Goal: Check status: Check status

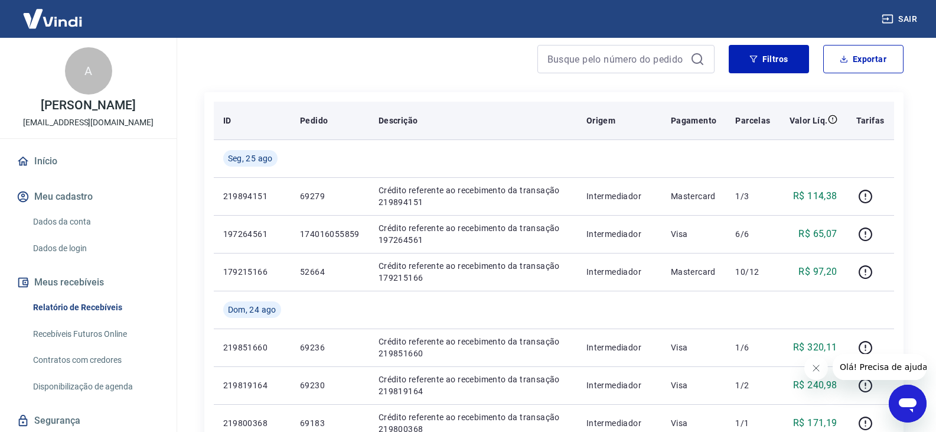
scroll to position [118, 0]
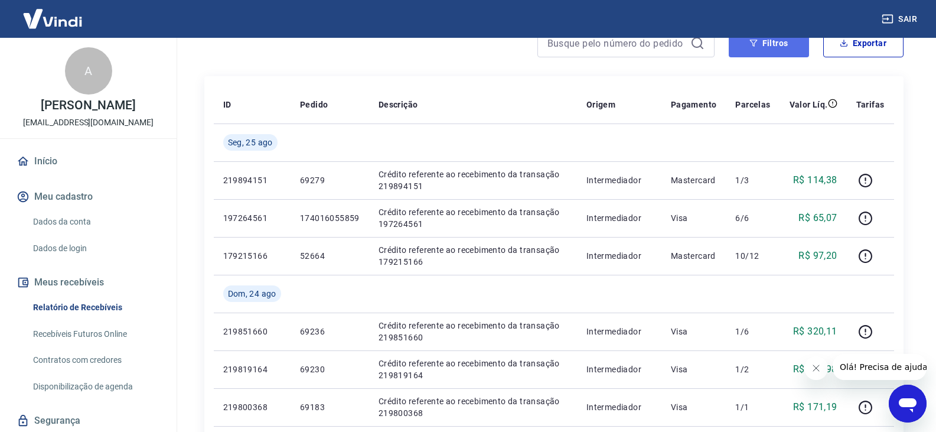
click at [806, 52] on button "Filtros" at bounding box center [769, 43] width 80 height 28
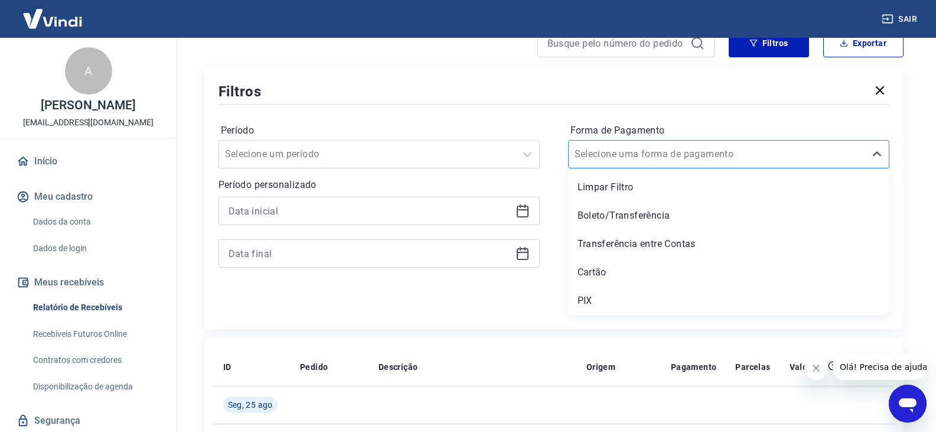
click at [735, 156] on div at bounding box center [717, 154] width 285 height 17
click at [663, 263] on div "Cartão" at bounding box center [728, 272] width 321 height 24
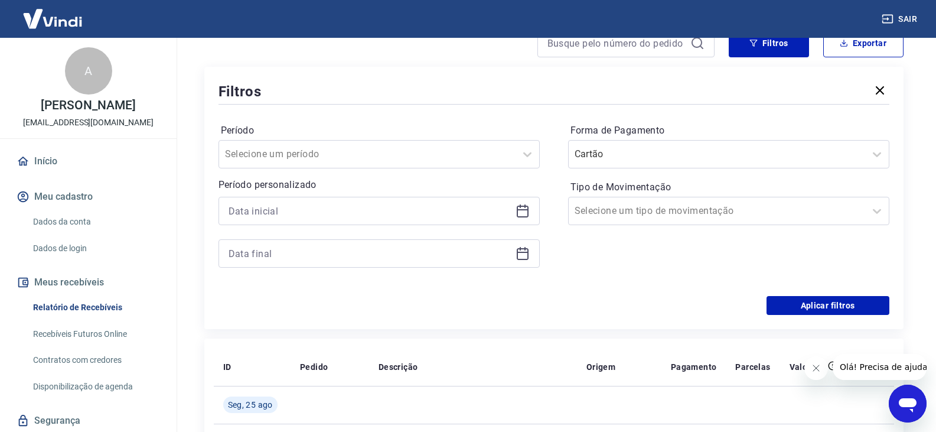
scroll to position [177, 0]
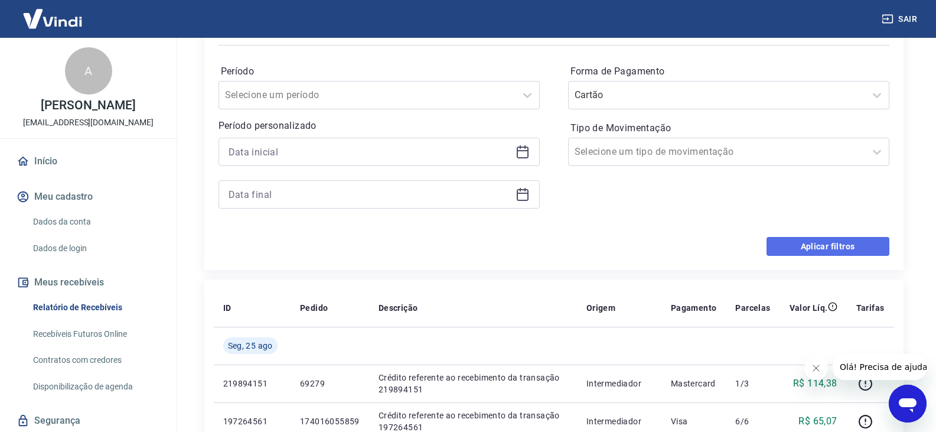
click at [830, 247] on button "Aplicar filtros" at bounding box center [828, 246] width 123 height 19
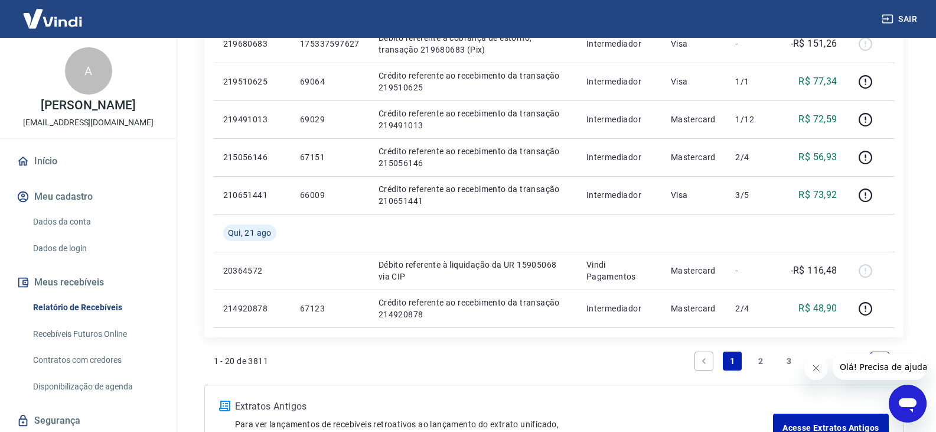
scroll to position [886, 0]
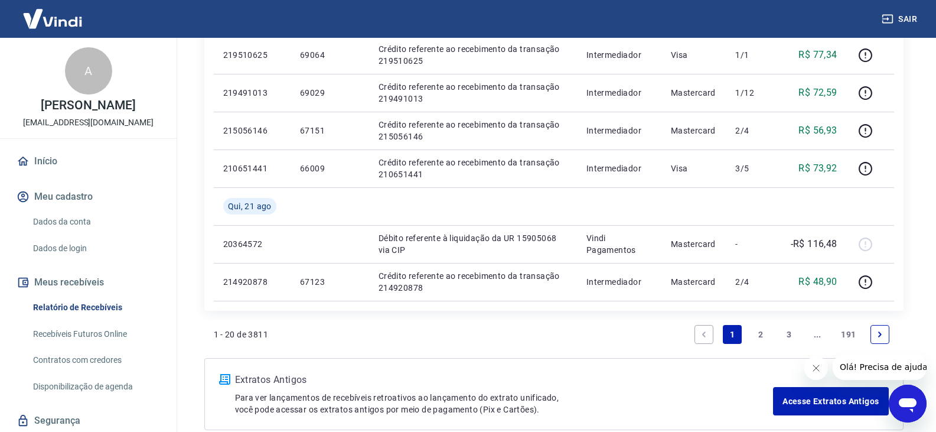
click at [757, 334] on link "2" at bounding box center [760, 334] width 19 height 19
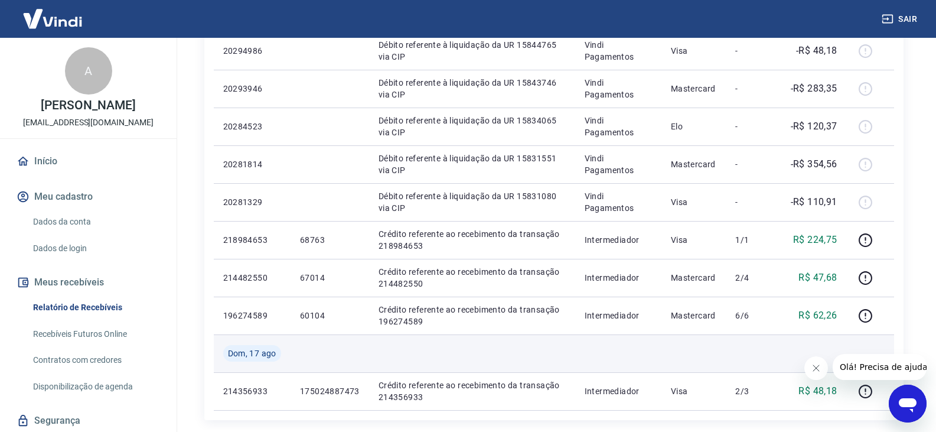
scroll to position [886, 0]
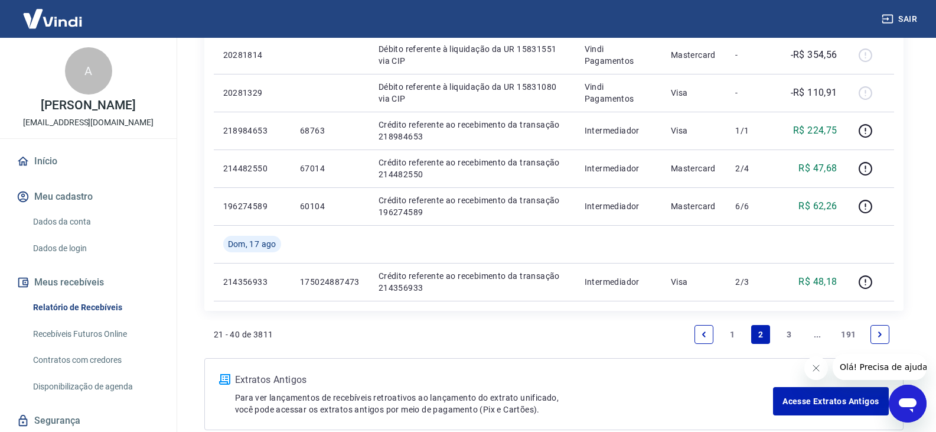
click at [732, 331] on link "1" at bounding box center [732, 334] width 19 height 19
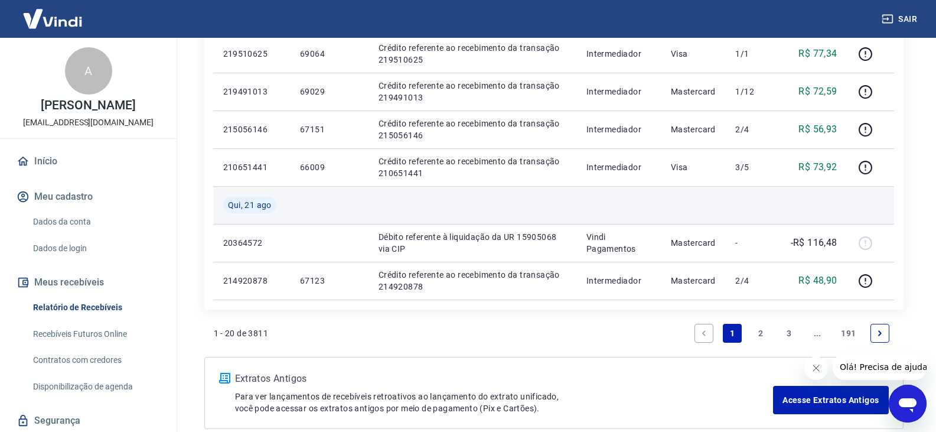
scroll to position [945, 0]
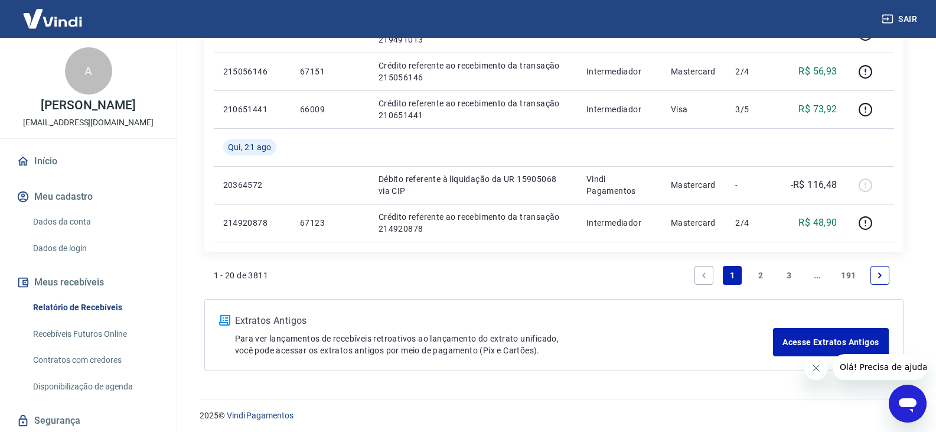
click at [758, 268] on link "2" at bounding box center [760, 275] width 19 height 19
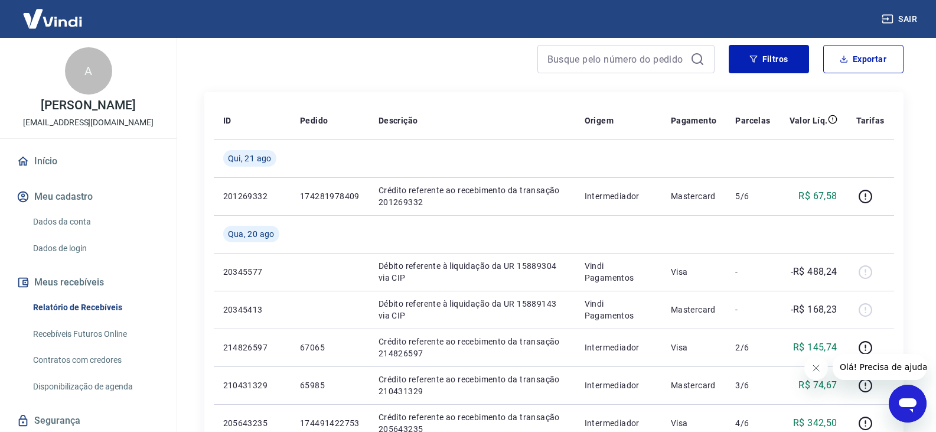
scroll to position [118, 0]
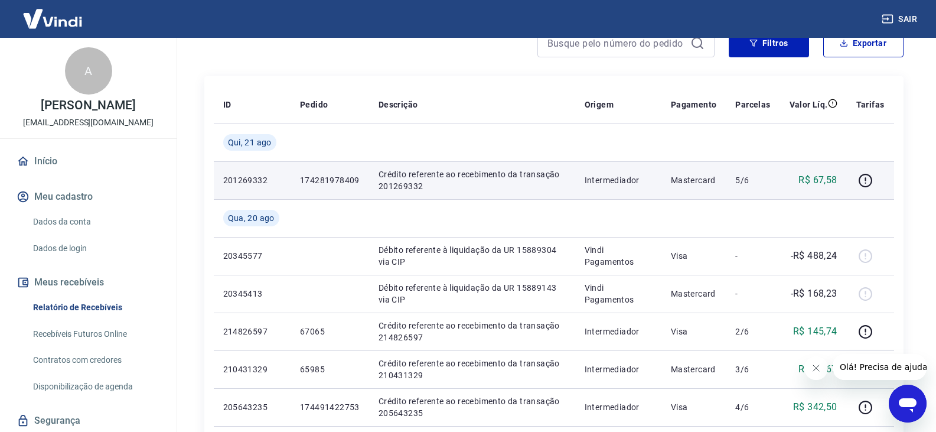
click at [247, 183] on p "201269332" at bounding box center [252, 180] width 58 height 12
copy p "201269332"
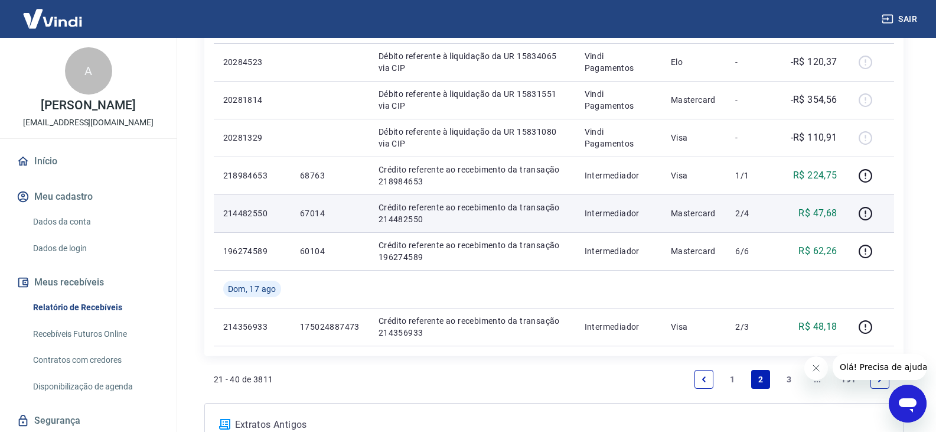
scroll to position [945, 0]
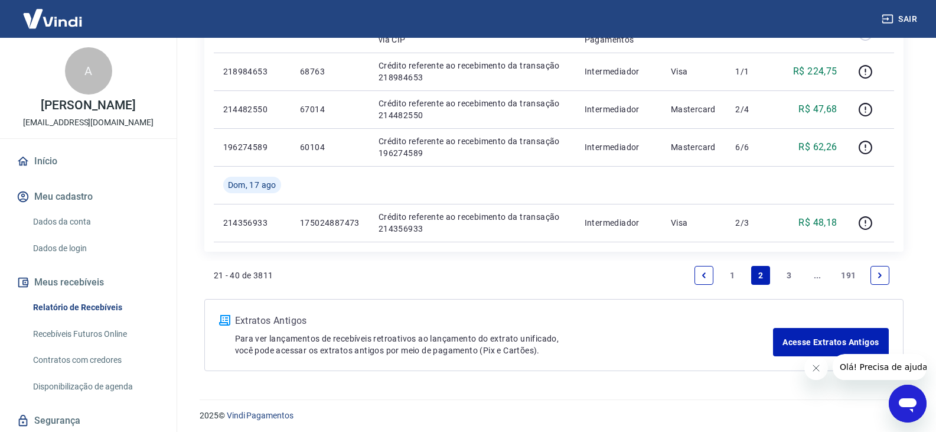
click at [737, 273] on link "1" at bounding box center [732, 275] width 19 height 19
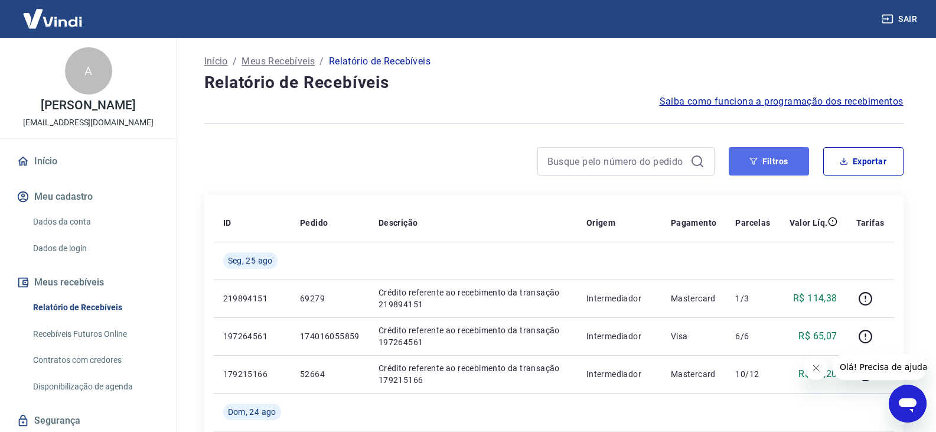
click at [777, 153] on button "Filtros" at bounding box center [769, 161] width 80 height 28
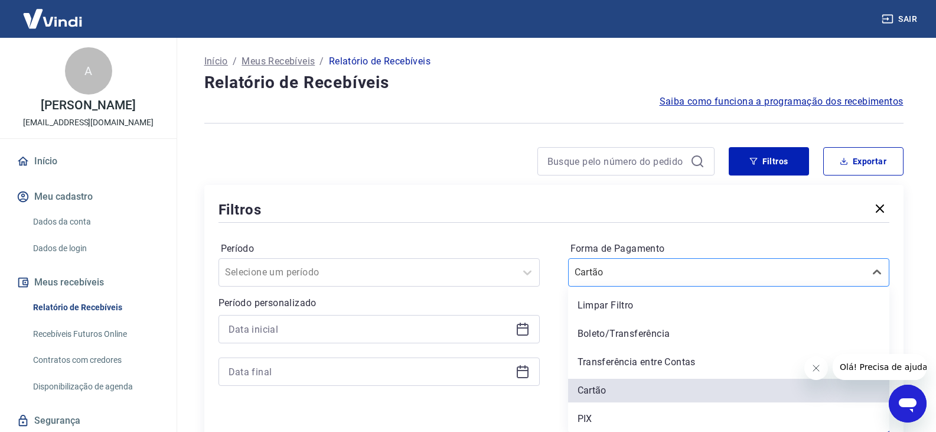
scroll to position [1, 0]
click at [701, 284] on div "Cartão" at bounding box center [728, 271] width 321 height 28
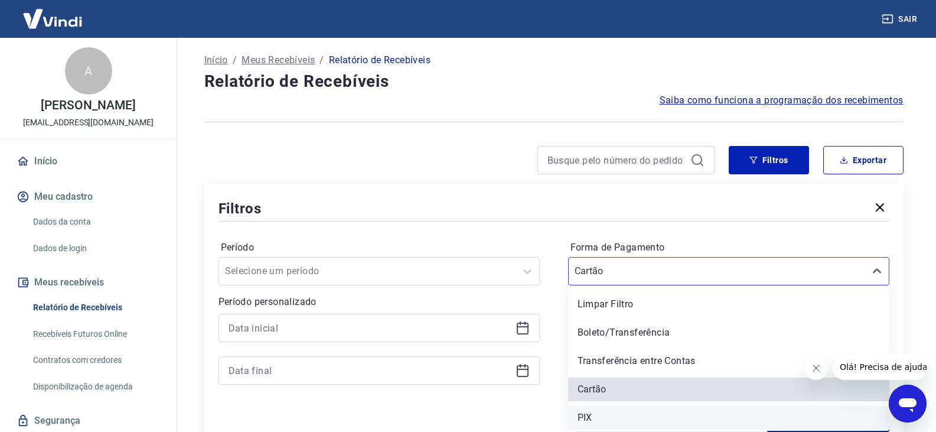
click at [638, 409] on div "PIX" at bounding box center [728, 418] width 321 height 24
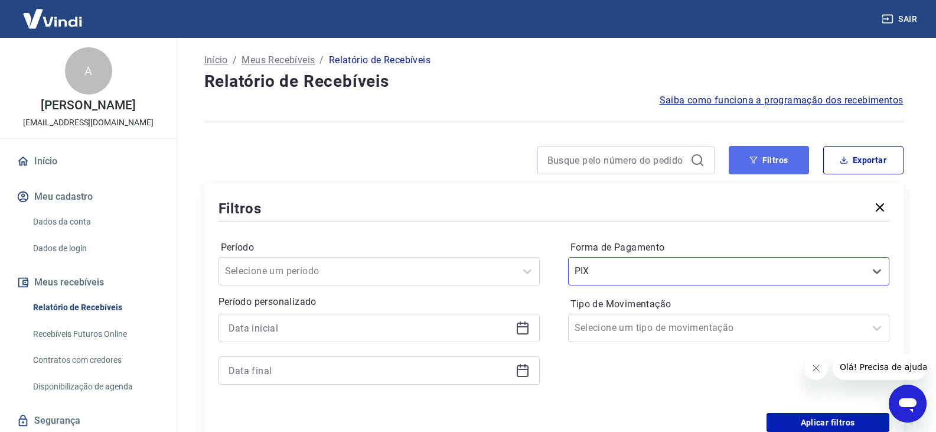
click at [772, 162] on button "Filtros" at bounding box center [769, 160] width 80 height 28
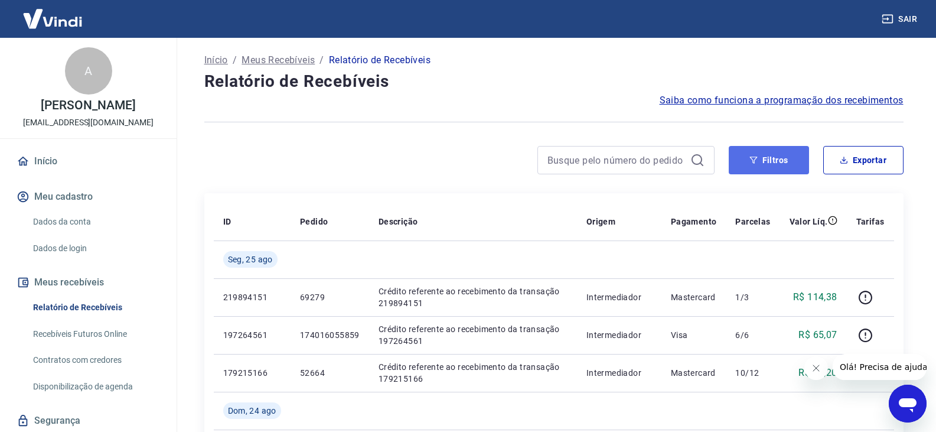
click at [774, 158] on button "Filtros" at bounding box center [769, 160] width 80 height 28
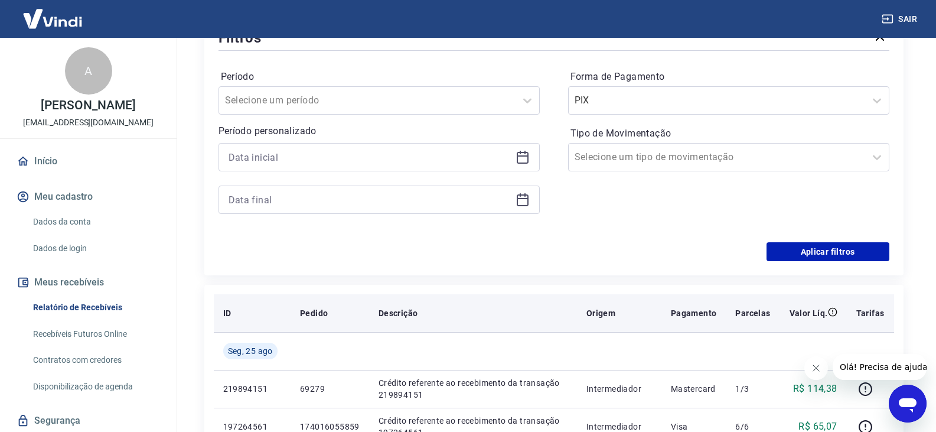
scroll to position [178, 0]
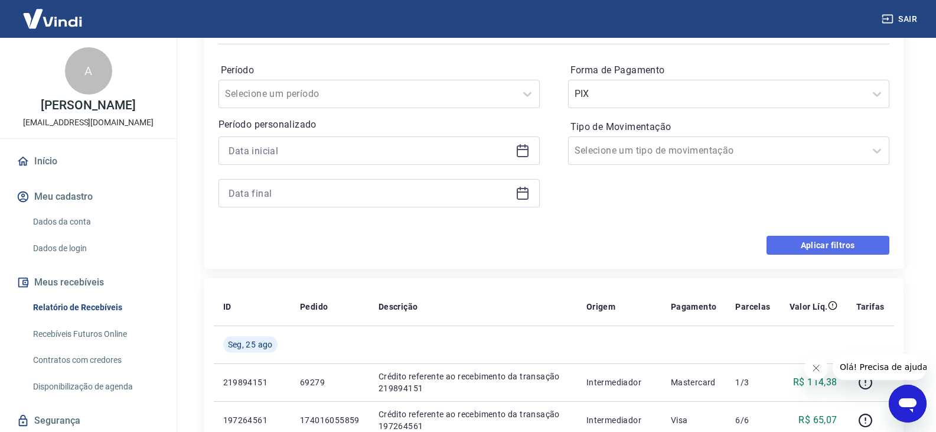
click at [813, 244] on button "Aplicar filtros" at bounding box center [828, 245] width 123 height 19
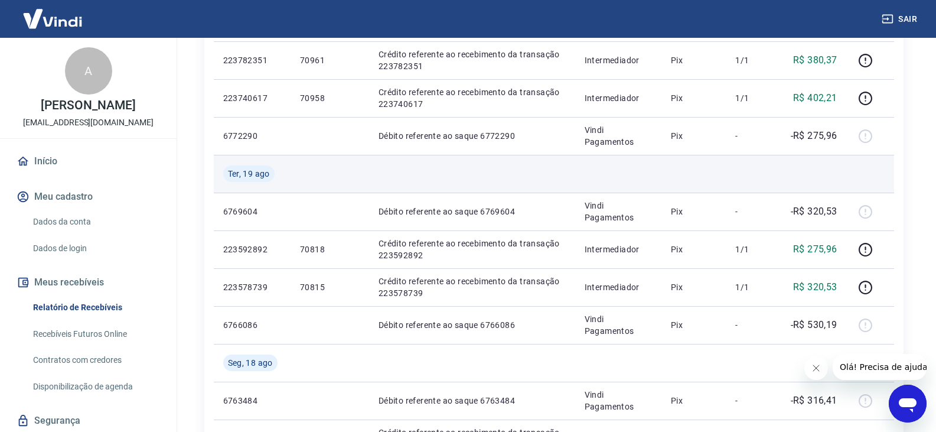
scroll to position [354, 0]
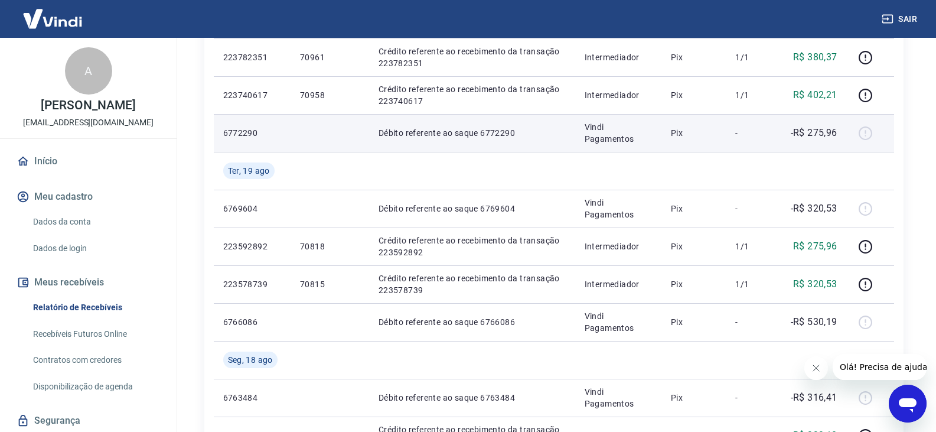
click at [824, 131] on p "-R$ 275,96" at bounding box center [814, 133] width 47 height 14
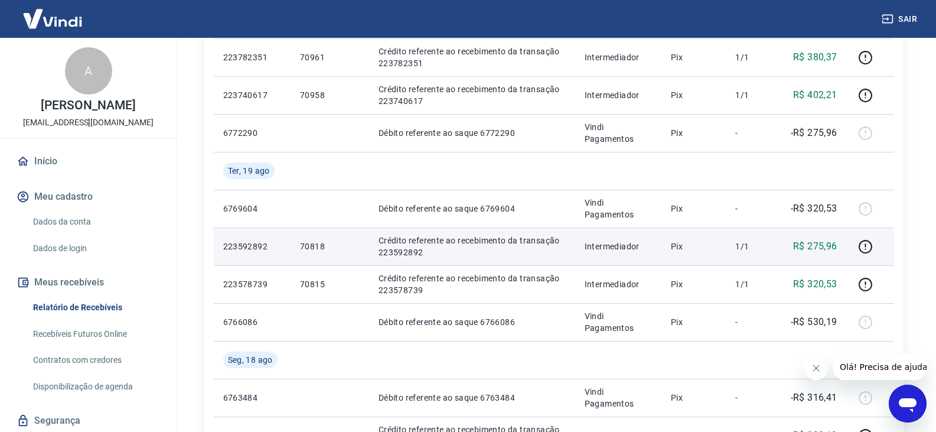
click at [317, 244] on p "70818" at bounding box center [330, 246] width 60 height 12
copy p "70818"
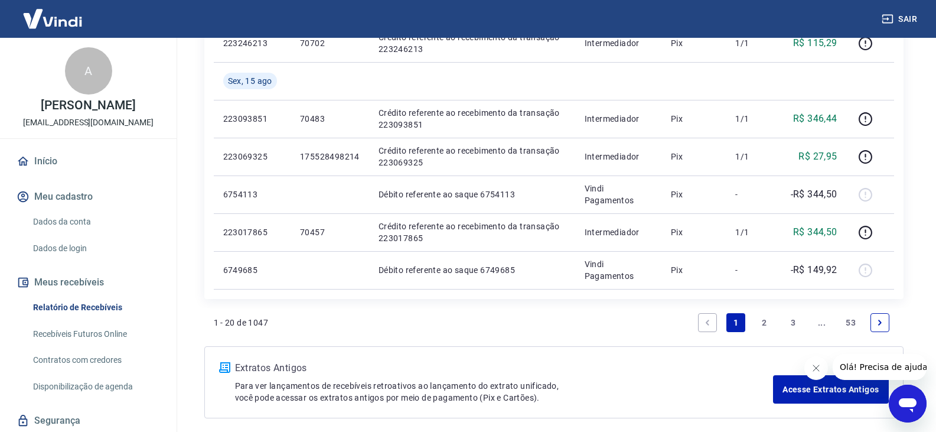
scroll to position [987, 0]
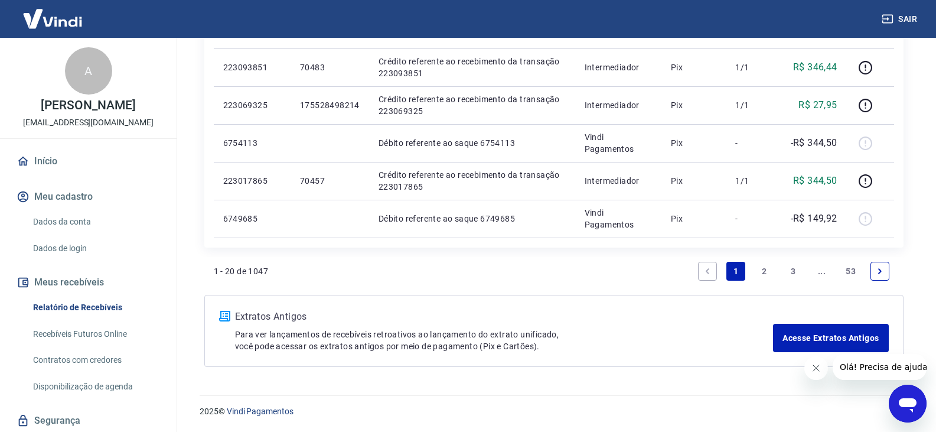
click at [754, 274] on li "2" at bounding box center [765, 271] width 28 height 28
click at [762, 273] on link "2" at bounding box center [764, 271] width 19 height 19
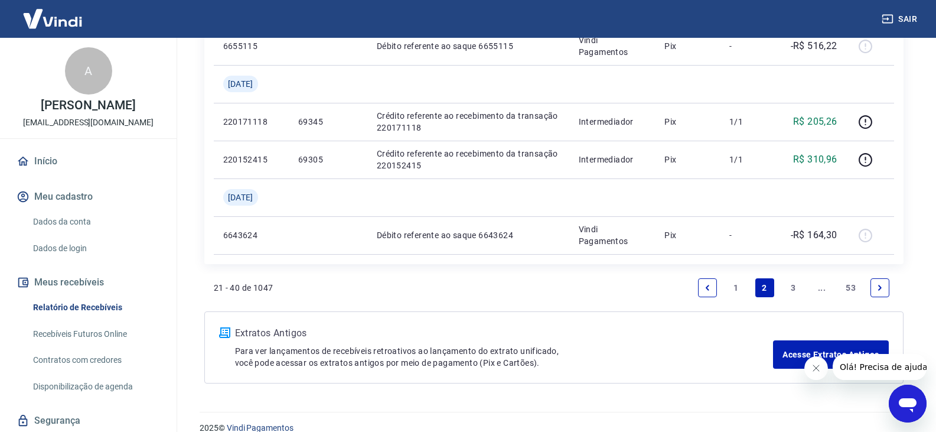
scroll to position [1122, 0]
click at [732, 290] on link "1" at bounding box center [735, 287] width 19 height 19
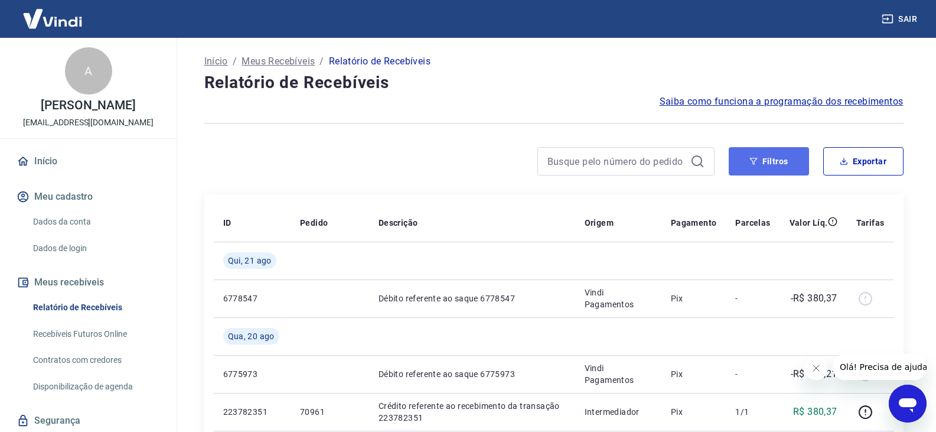
click at [774, 165] on button "Filtros" at bounding box center [769, 161] width 80 height 28
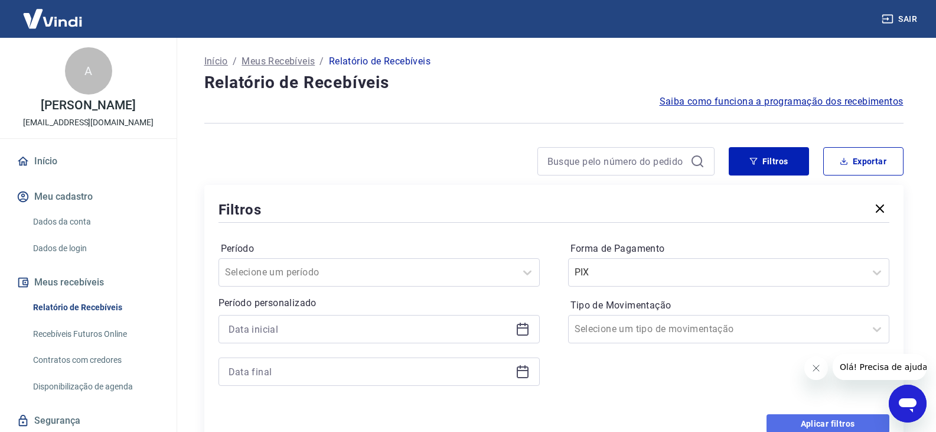
click at [798, 415] on button "Aplicar filtros" at bounding box center [828, 423] width 123 height 19
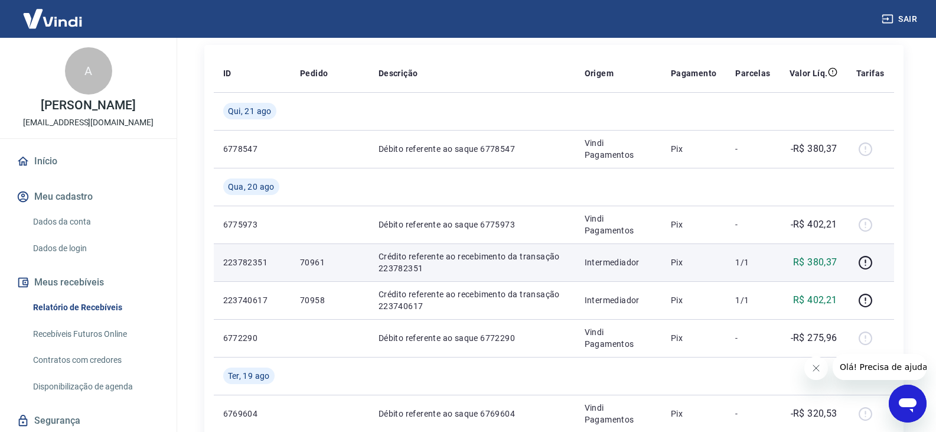
scroll to position [177, 0]
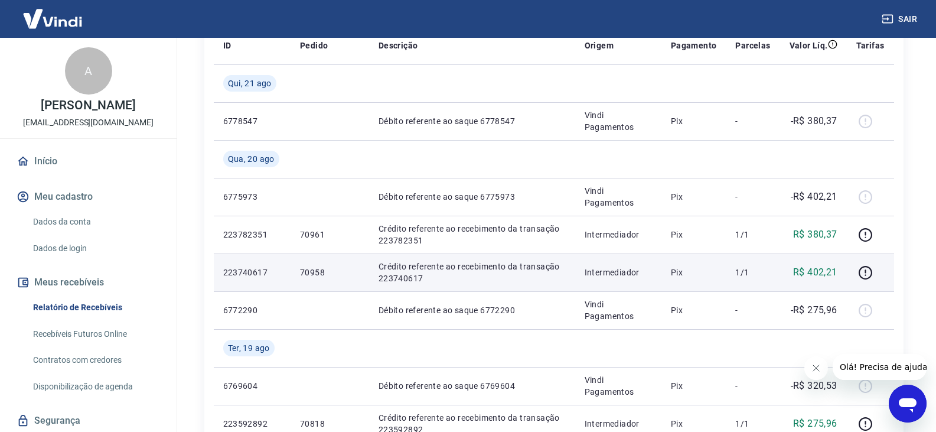
click at [312, 270] on p "70958" at bounding box center [330, 272] width 60 height 12
copy p "70958"
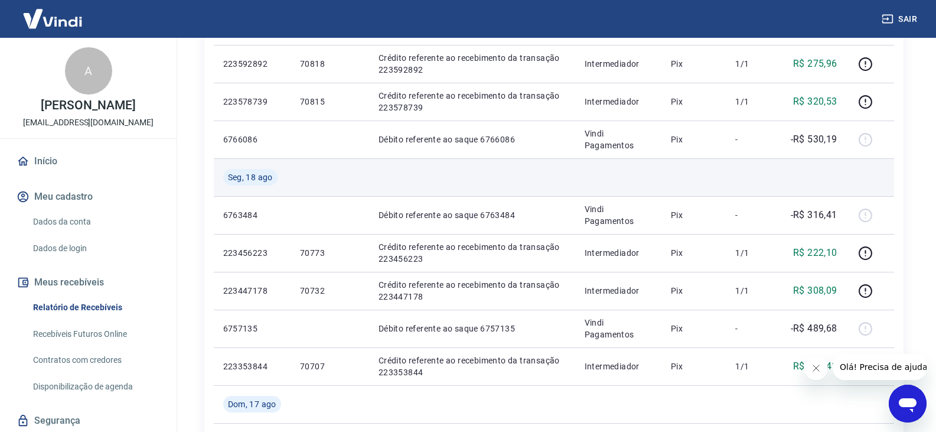
scroll to position [650, 0]
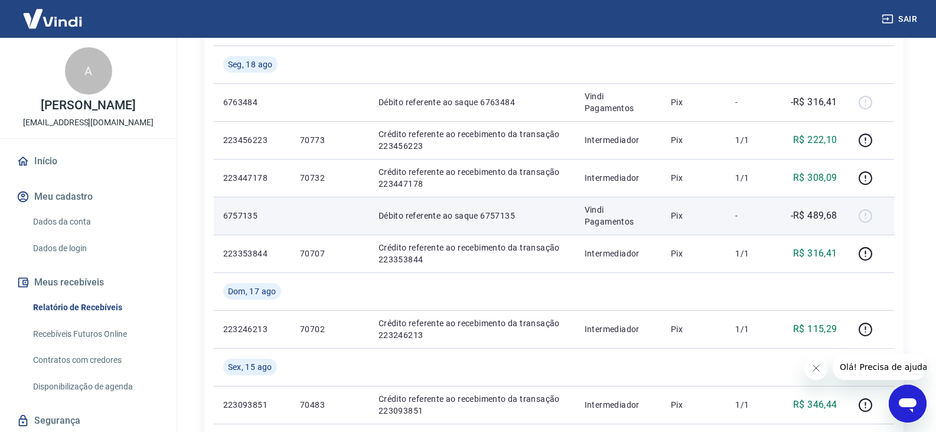
click at [802, 208] on p "-R$ 489,68" at bounding box center [814, 215] width 47 height 14
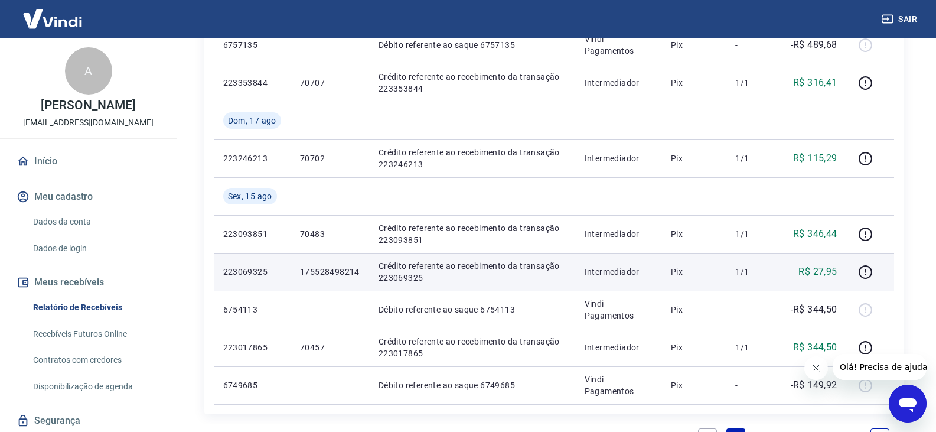
scroll to position [827, 0]
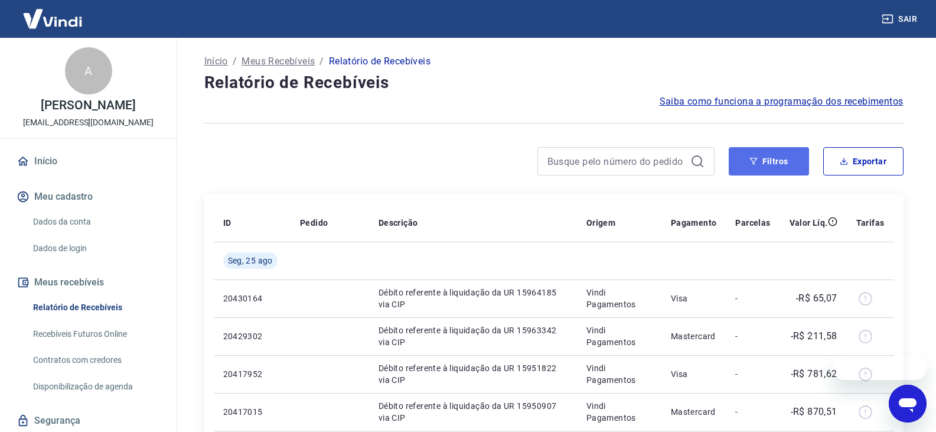
click at [776, 160] on button "Filtros" at bounding box center [769, 161] width 80 height 28
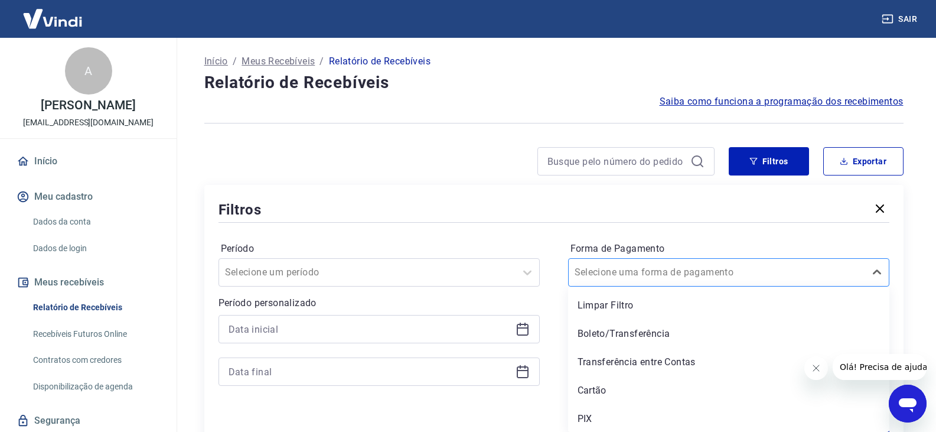
click at [738, 272] on div at bounding box center [717, 272] width 285 height 17
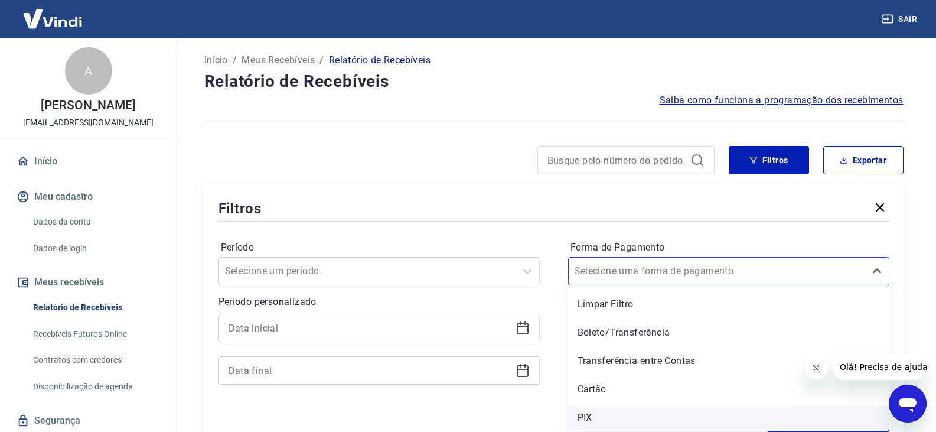
click at [654, 419] on div "PIX" at bounding box center [728, 418] width 321 height 24
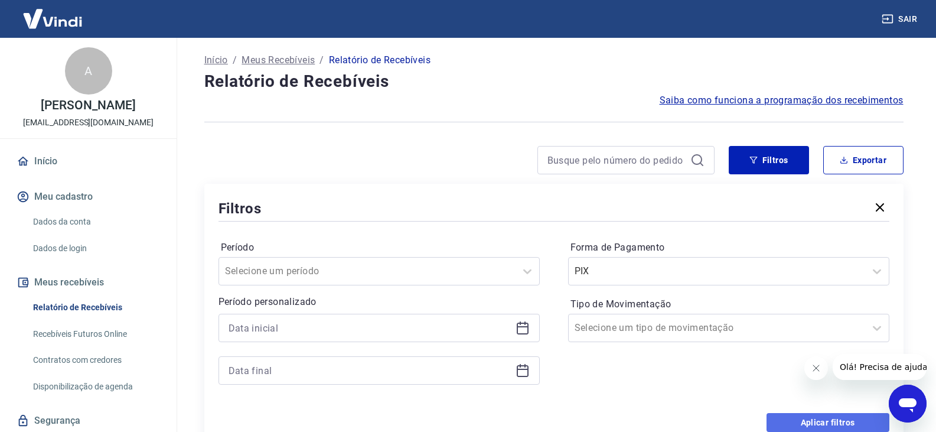
click at [834, 423] on button "Aplicar filtros" at bounding box center [828, 422] width 123 height 19
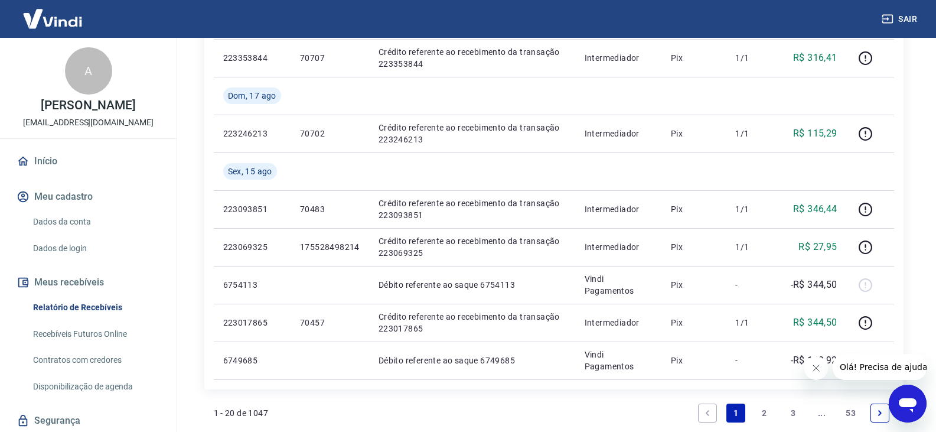
scroll to position [886, 0]
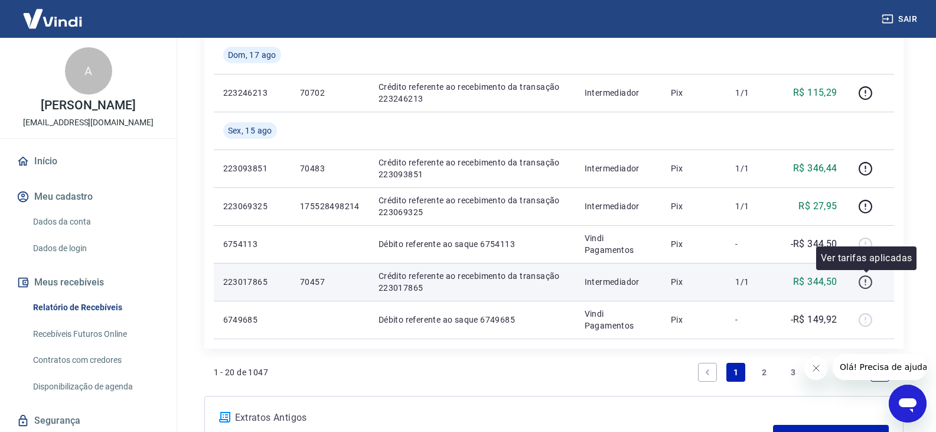
click at [864, 281] on icon "button" at bounding box center [865, 282] width 15 height 15
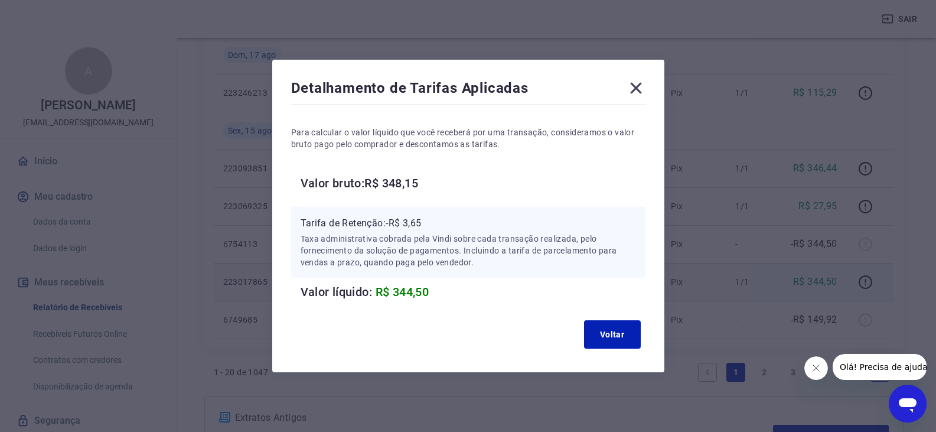
click at [640, 87] on icon at bounding box center [635, 88] width 11 height 11
